Goal: Task Accomplishment & Management: Use online tool/utility

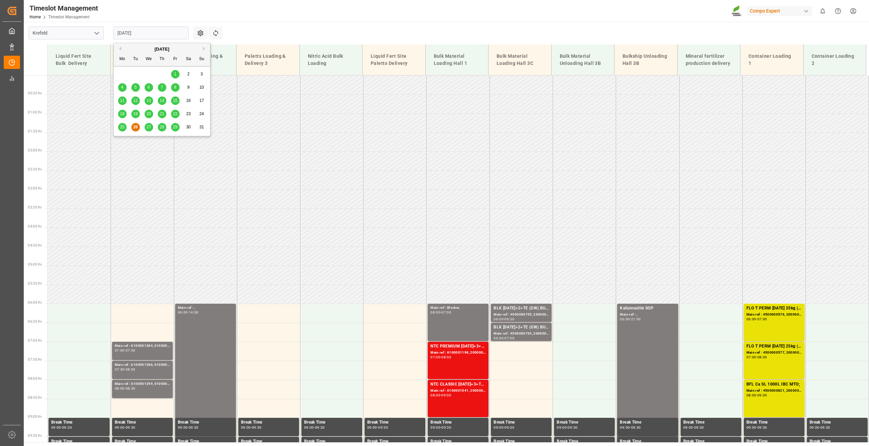
scroll to position [107, 0]
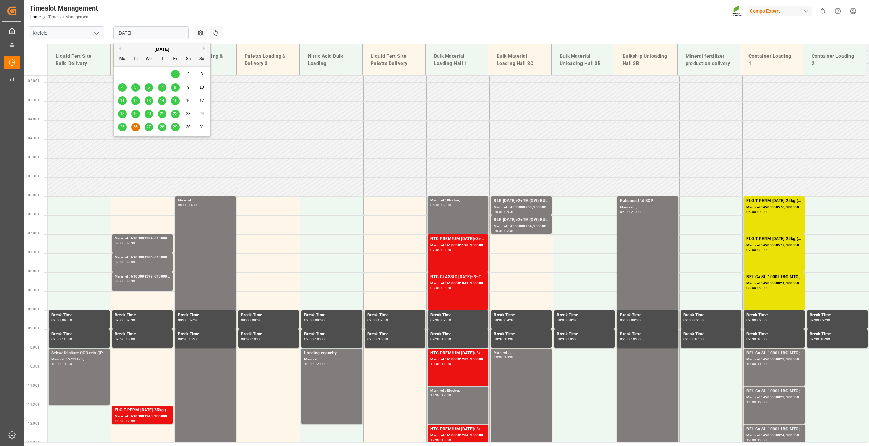
click at [205, 50] on button "Next Month" at bounding box center [205, 49] width 4 height 4
click at [165, 87] on div "11" at bounding box center [162, 87] width 8 height 8
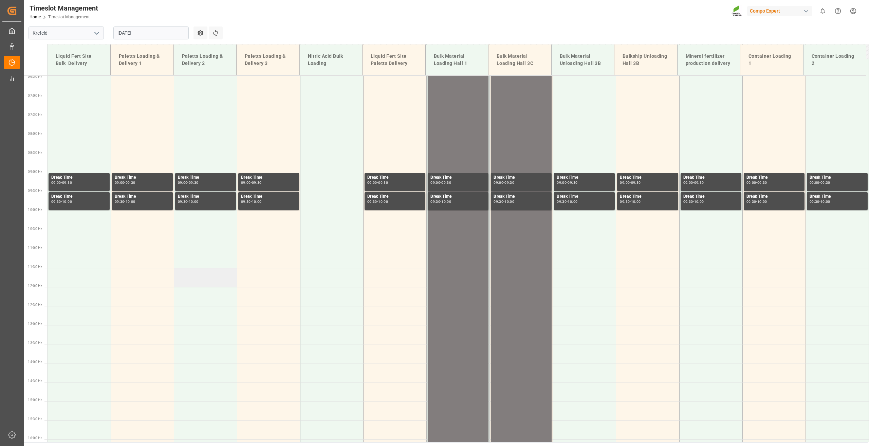
scroll to position [115, 0]
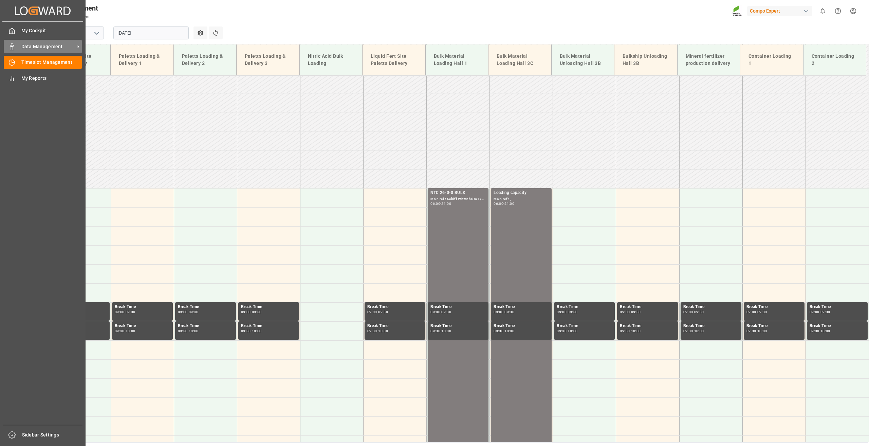
click at [17, 46] on div "Data Management Data Management" at bounding box center [43, 46] width 78 height 13
click at [24, 47] on span "Data Management" at bounding box center [48, 46] width 54 height 7
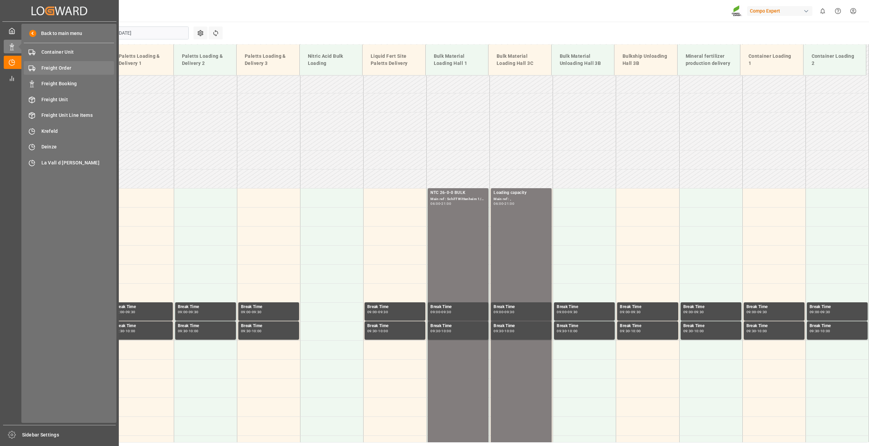
click at [65, 63] on div "Freight Order Freight Order" at bounding box center [69, 67] width 90 height 13
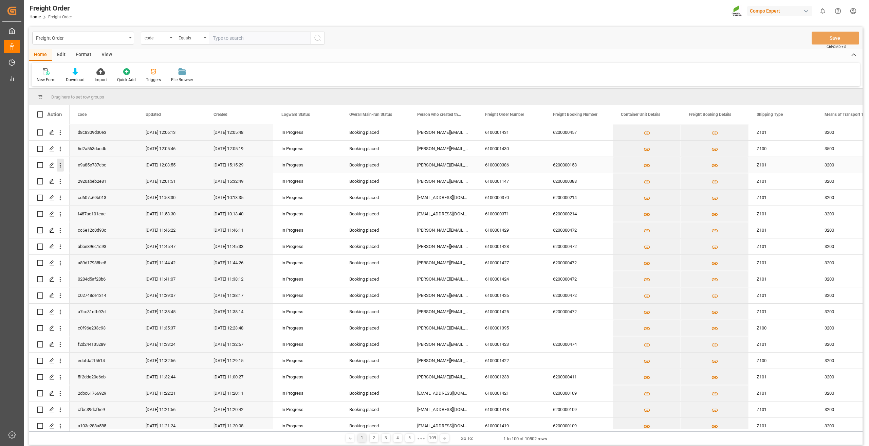
click at [58, 166] on icon "open menu" at bounding box center [60, 165] width 7 height 7
click at [74, 181] on span "Press SPACE to select this row." at bounding box center [68, 179] width 12 height 7
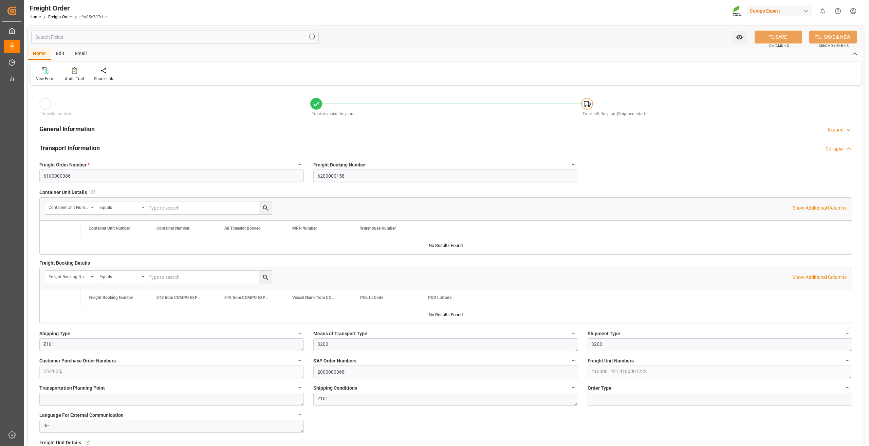
type input "0"
type input "23800"
type input "0"
type input "24.07.2025 01:00"
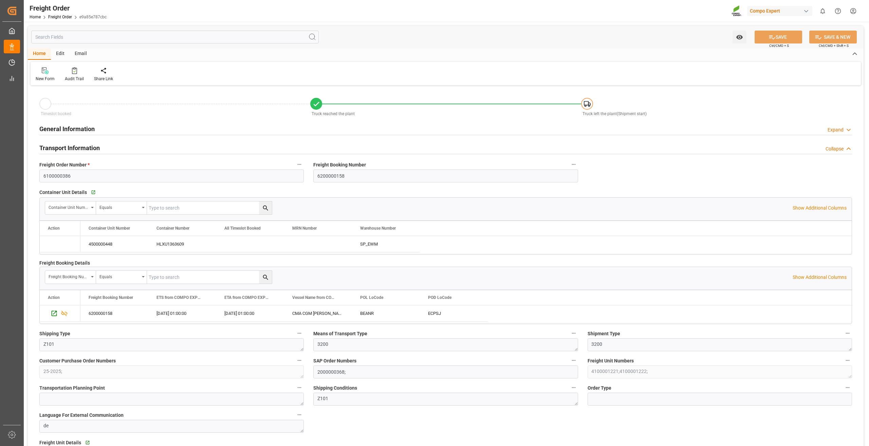
type input "16.07.2025 15:15"
type input "28.07.2025 09:09"
type input "28.07.2025 09:10"
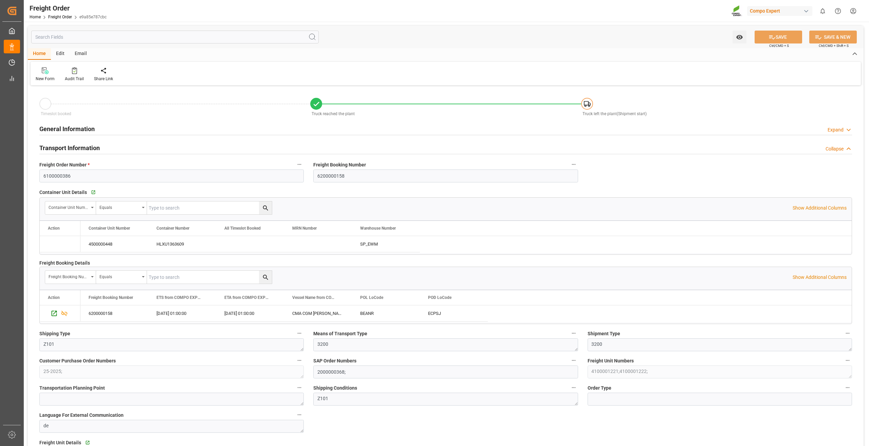
type input "28.07.2025 09:10"
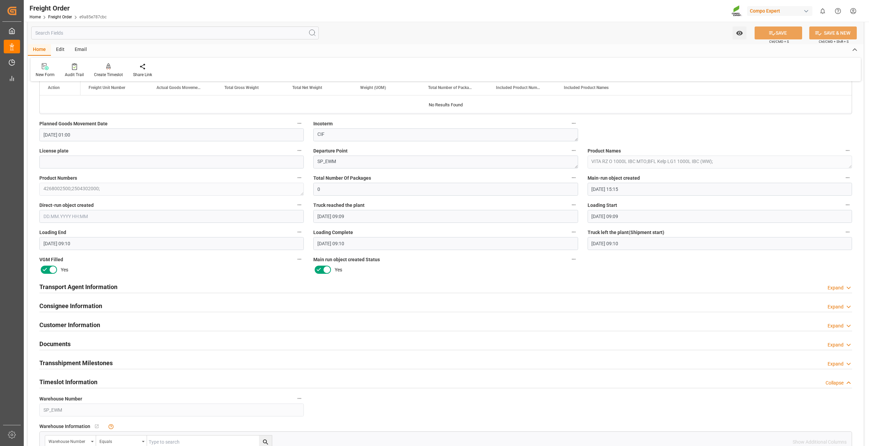
scroll to position [475, 0]
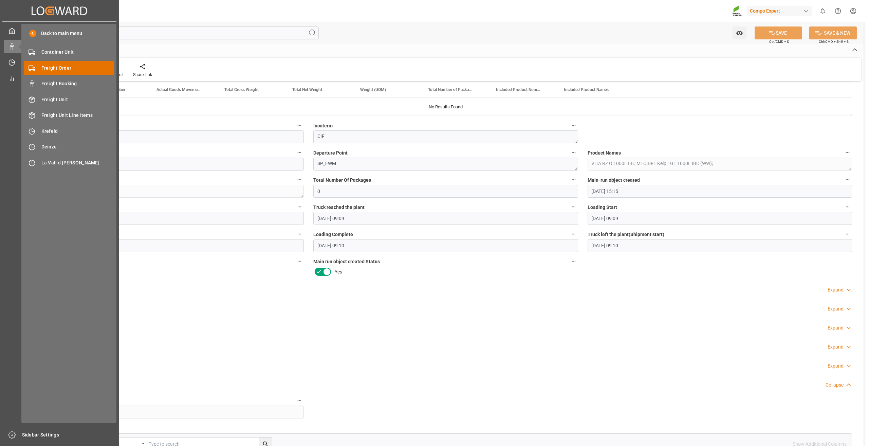
click at [57, 74] on div "Freight Order Freight Order" at bounding box center [69, 67] width 90 height 13
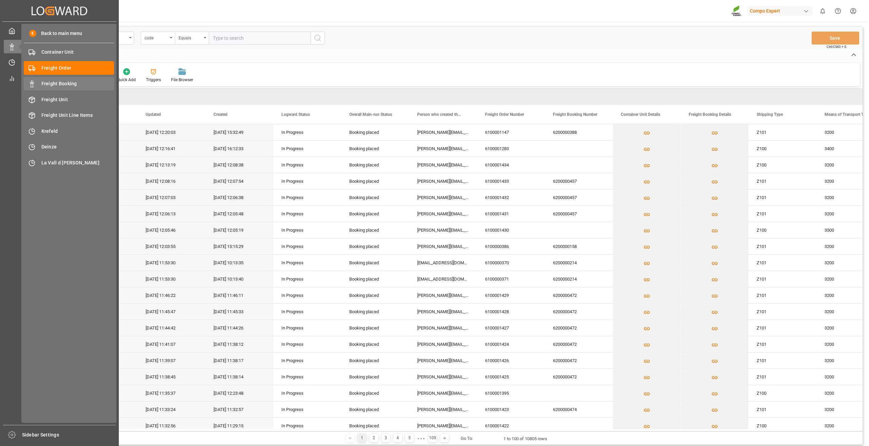
click at [55, 84] on span "Freight Booking" at bounding box center [77, 83] width 73 height 7
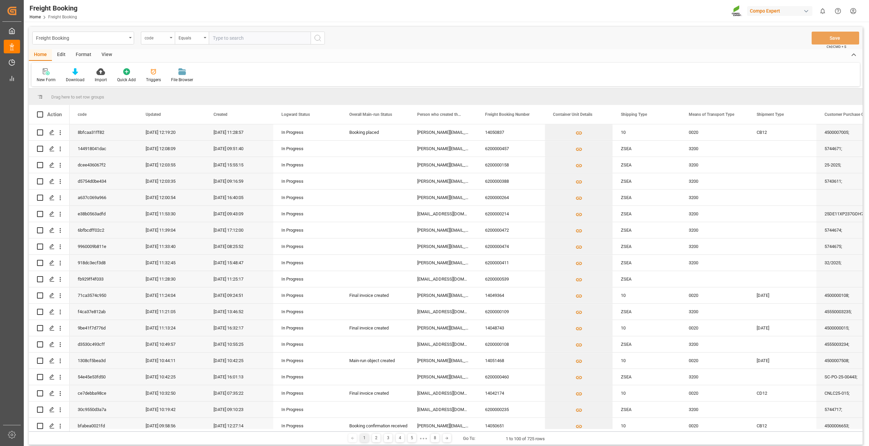
click at [171, 39] on div "code" at bounding box center [158, 38] width 34 height 13
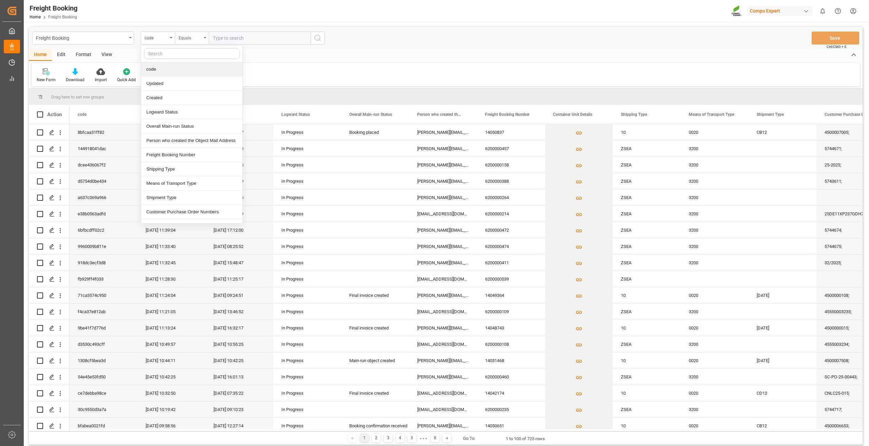
click at [191, 36] on div "Equals" at bounding box center [190, 37] width 23 height 8
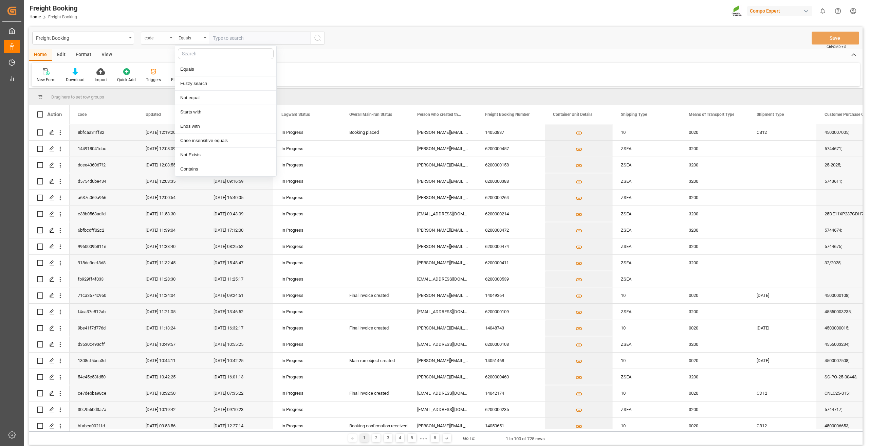
click at [158, 38] on div "code" at bounding box center [156, 37] width 23 height 8
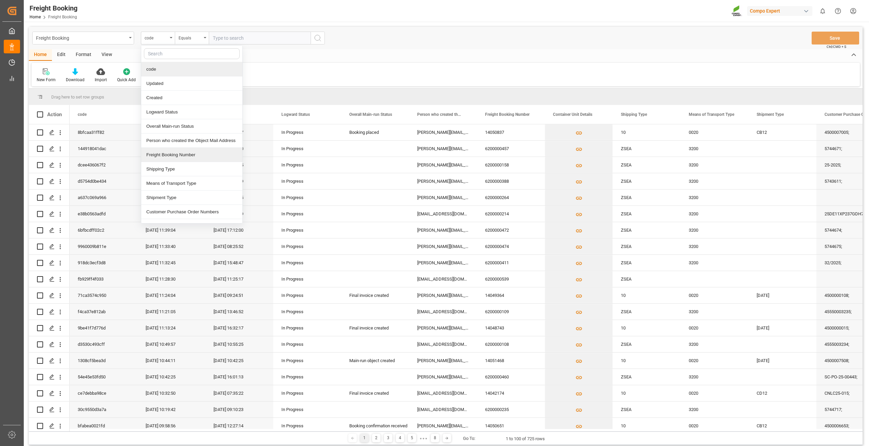
click at [182, 157] on div "Freight Booking Number" at bounding box center [191, 155] width 101 height 14
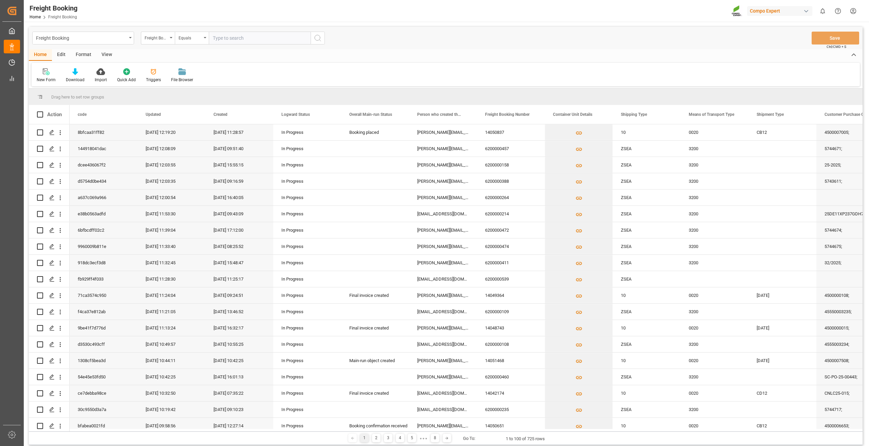
click at [195, 29] on div "Freight Booking Freight Booking Number Equals Save Ctrl/CMD + S" at bounding box center [446, 38] width 834 height 22
click at [193, 36] on div "Equals" at bounding box center [190, 37] width 23 height 8
click at [202, 85] on div "Fuzzy search" at bounding box center [225, 83] width 101 height 14
click at [236, 35] on input "text" at bounding box center [260, 38] width 102 height 13
type input "14050837"
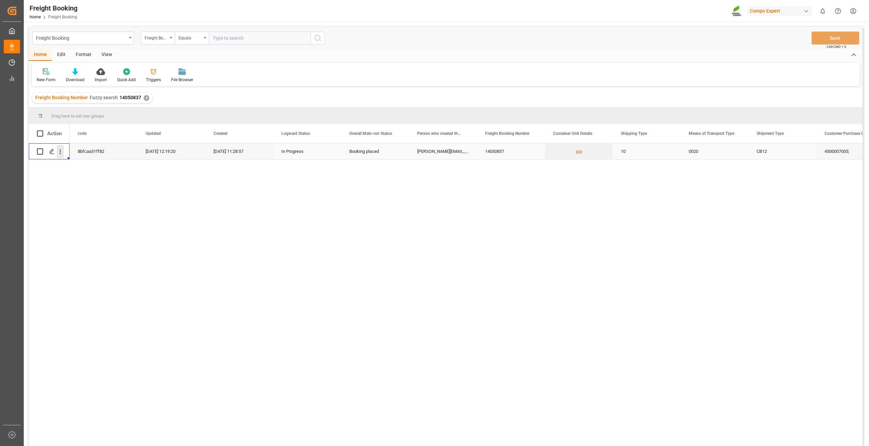
click at [60, 154] on icon "open menu" at bounding box center [60, 151] width 7 height 7
click at [77, 168] on span "Open in new tab" at bounding box center [105, 165] width 62 height 7
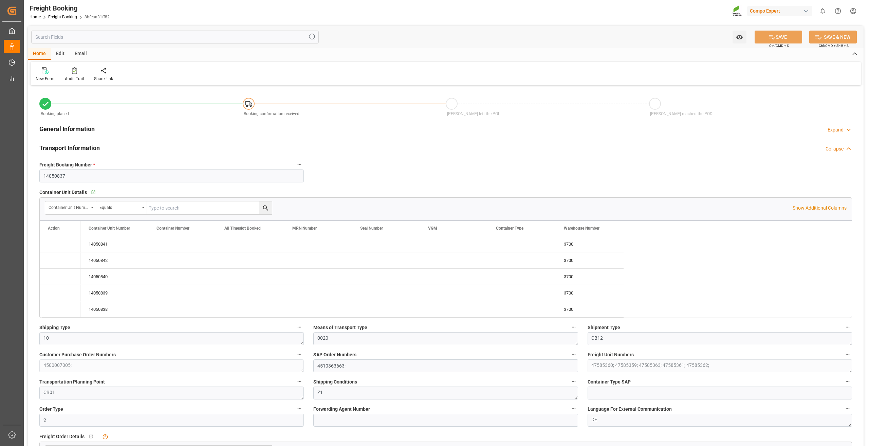
type input "BEANR"
type input "GTSTC"
type input "80"
type input "100600"
type input "[DATE] 00:00"
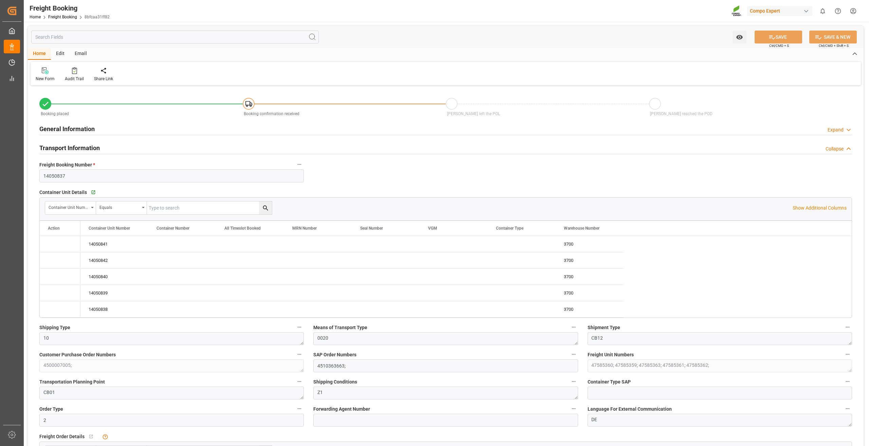
type input "[DATE] 00:00"
type input "[DATE] 11:24"
